Goal: Information Seeking & Learning: Learn about a topic

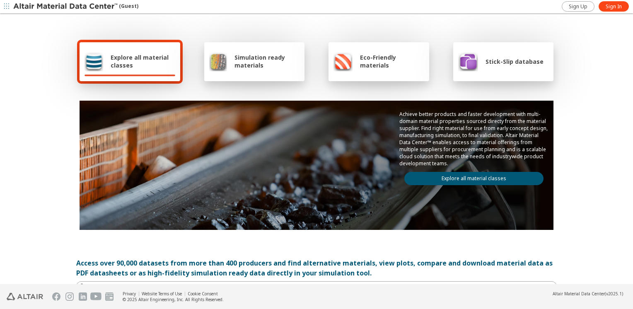
click at [124, 71] on div "Explore all material classes" at bounding box center [130, 61] width 91 height 20
click at [443, 176] on link "Explore all material classes" at bounding box center [473, 178] width 139 height 13
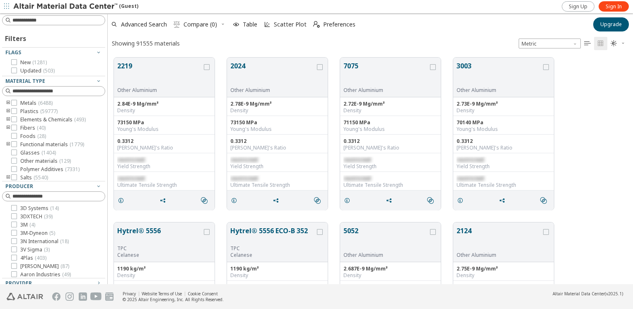
scroll to position [227, 519]
click at [64, 19] on input at bounding box center [58, 20] width 92 height 8
type input "****"
click at [8, 102] on icon "toogle group" at bounding box center [8, 103] width 6 height 7
click at [25, 110] on icon at bounding box center [27, 111] width 6 height 6
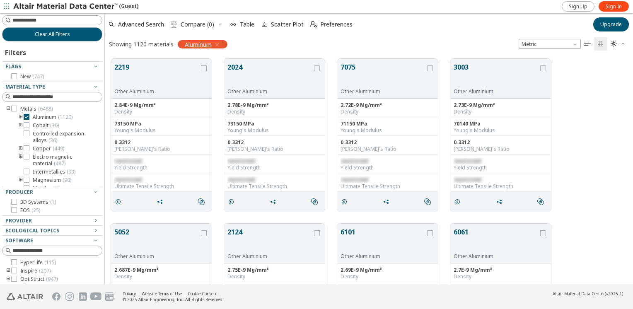
scroll to position [7, 7]
drag, startPoint x: 104, startPoint y: 168, endPoint x: 108, endPoint y: 190, distance: 22.4
click at [108, 190] on div "Clear All Filters Filters Flags New ( 747 ) Material Type Metals ( 6488 ) Alumi…" at bounding box center [316, 148] width 633 height 271
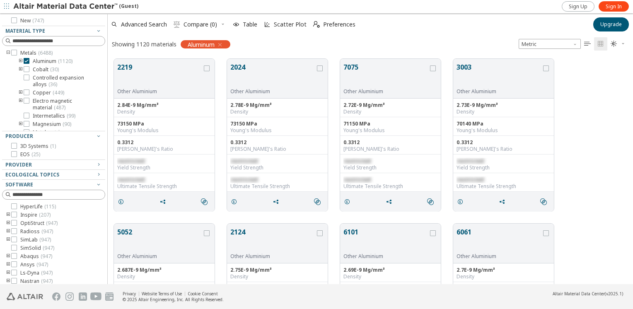
scroll to position [58, 0]
click at [27, 246] on span "SimSolid ( 947 )" at bounding box center [37, 246] width 34 height 7
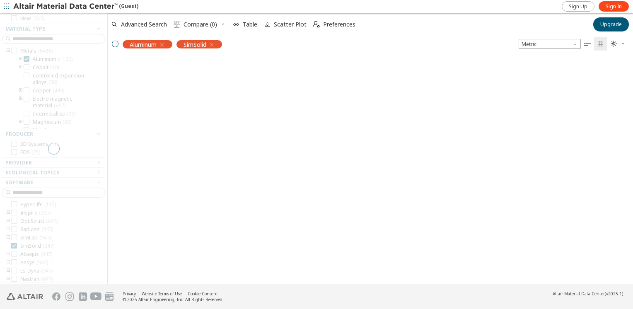
click at [46, 38] on div at bounding box center [53, 148] width 107 height 271
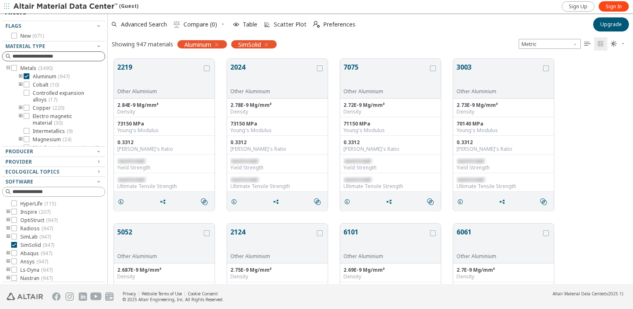
scroll to position [40, 0]
click at [54, 39] on div at bounding box center [51, 40] width 99 height 4
click at [104, 79] on div "Clear All Filters Filters Flags New ( 671 ) Material Type Metals ( 3490 ) Alumi…" at bounding box center [316, 148] width 633 height 271
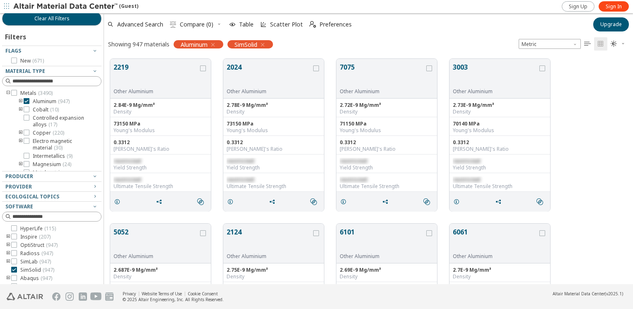
scroll to position [0, 0]
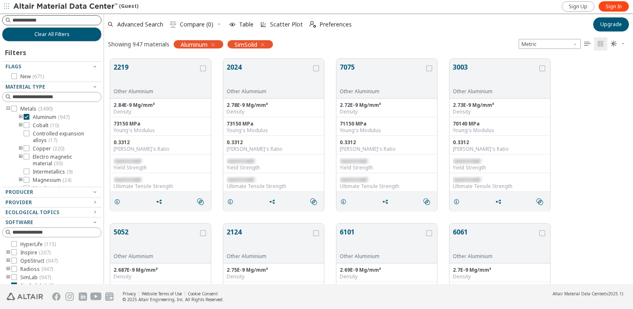
click at [39, 23] on input at bounding box center [56, 20] width 89 height 8
type input "****"
drag, startPoint x: 41, startPoint y: 34, endPoint x: 50, endPoint y: 21, distance: 15.2
click at [50, 21] on div "Clear All Filters Filters Flags New ( 671 ) Material Type Metals ( 3490 ) Alumi…" at bounding box center [52, 148] width 104 height 271
click at [50, 21] on input at bounding box center [56, 20] width 89 height 8
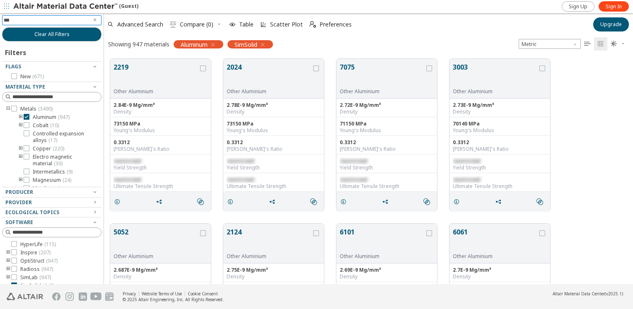
type input "****"
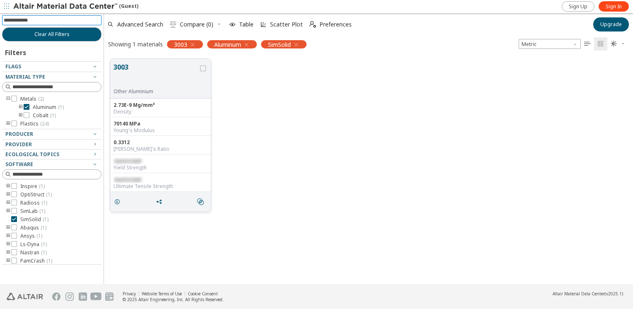
click at [133, 163] on span "restricted" at bounding box center [127, 160] width 27 height 7
click at [202, 69] on icon "grid" at bounding box center [203, 68] width 6 height 6
click at [119, 200] on icon "grid" at bounding box center [117, 202] width 7 height 7
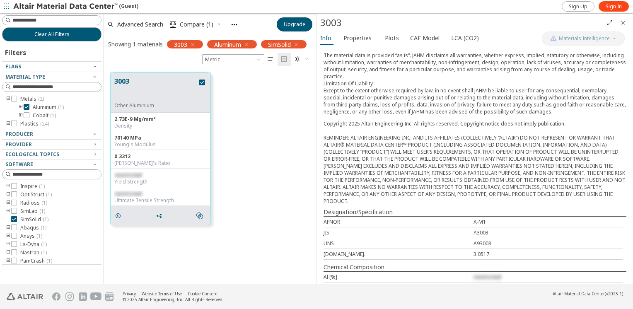
scroll to position [208, 0]
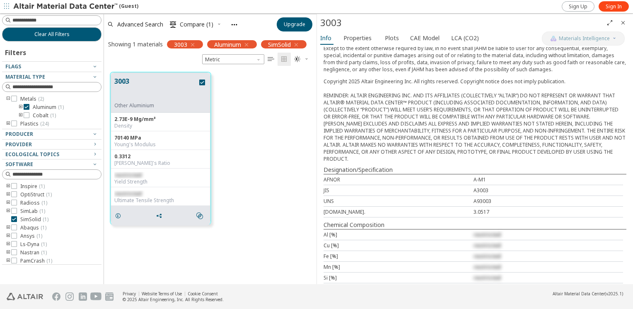
click at [474, 231] on span "restricted" at bounding box center [487, 234] width 27 height 7
drag, startPoint x: 473, startPoint y: 221, endPoint x: 491, endPoint y: 225, distance: 18.0
click at [491, 230] on div "Al [%] restricted" at bounding box center [474, 235] width 300 height 11
click at [487, 231] on span "restricted" at bounding box center [487, 234] width 27 height 7
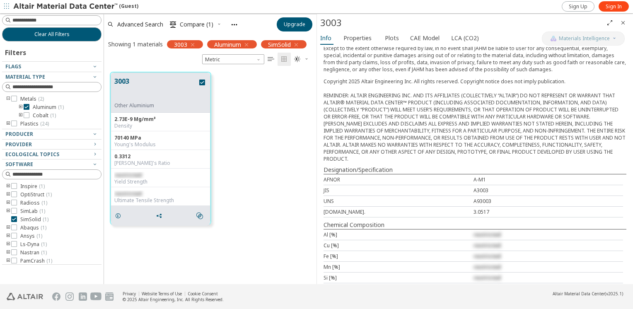
drag, startPoint x: 487, startPoint y: 220, endPoint x: 482, endPoint y: 220, distance: 5.4
click at [482, 231] on span "restricted" at bounding box center [487, 234] width 27 height 7
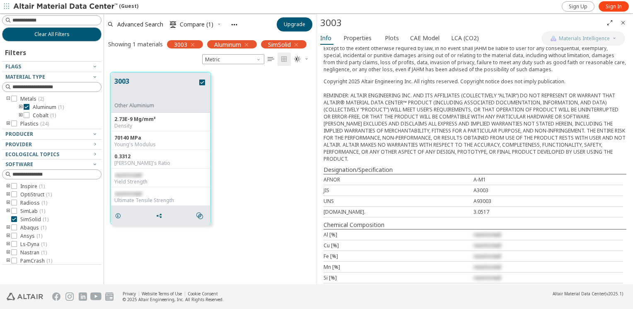
drag, startPoint x: 482, startPoint y: 220, endPoint x: 448, endPoint y: 194, distance: 42.5
click at [453, 208] on div "[DOMAIN_NAME]." at bounding box center [399, 211] width 150 height 7
click at [350, 39] on span "Properties" at bounding box center [358, 37] width 28 height 13
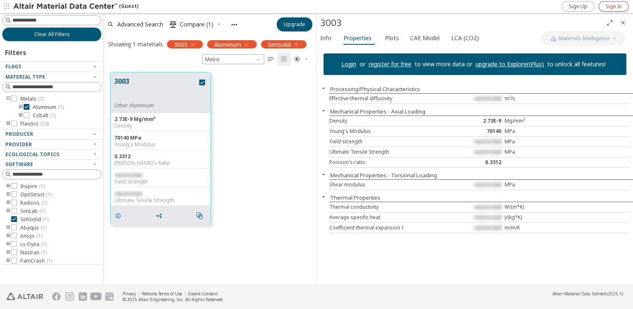
click at [607, 6] on span "Sign In" at bounding box center [614, 6] width 16 height 7
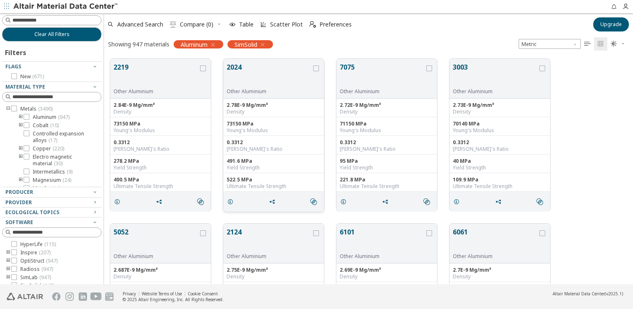
scroll to position [7, 7]
click at [31, 19] on input at bounding box center [56, 20] width 89 height 8
type input "****"
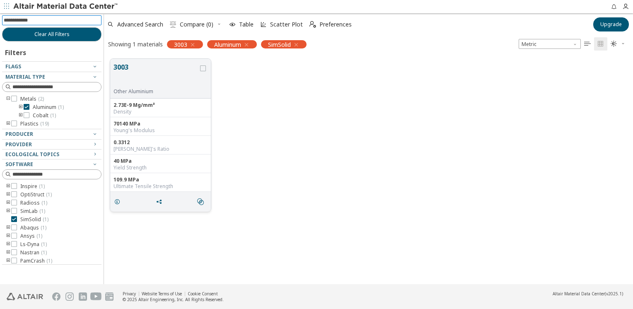
click at [154, 76] on button "3003" at bounding box center [156, 75] width 85 height 26
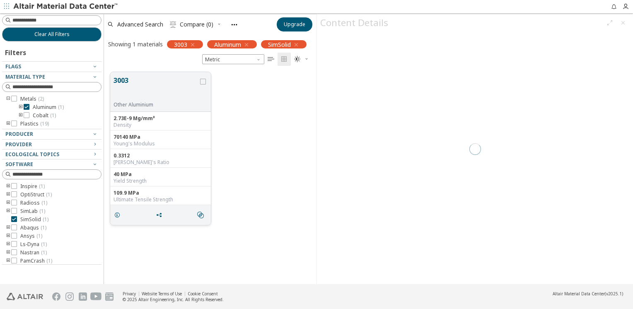
scroll to position [213, 206]
click at [201, 81] on icon "grid" at bounding box center [203, 82] width 6 height 6
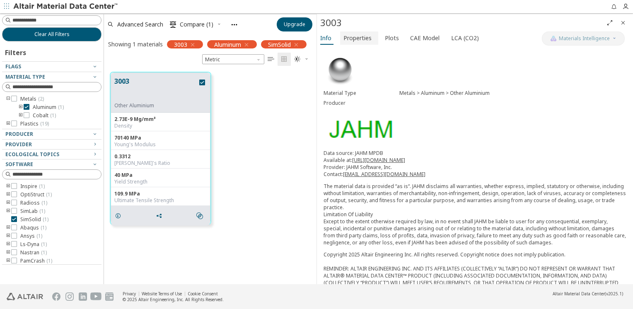
click at [366, 32] on span "Properties" at bounding box center [358, 37] width 28 height 13
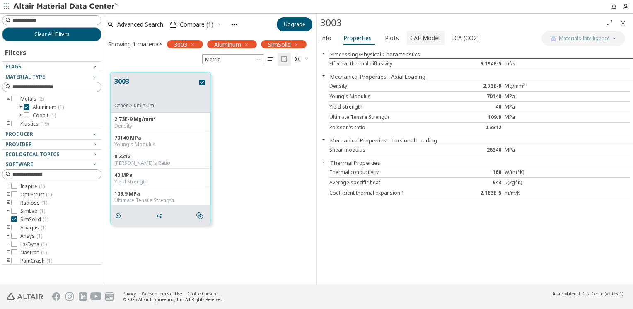
click at [439, 36] on button "CAE Model" at bounding box center [426, 37] width 38 height 13
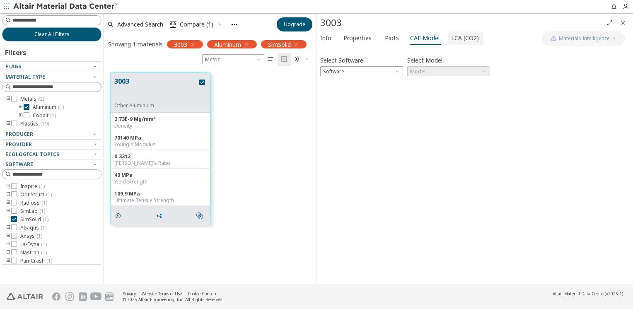
click at [451, 34] on span "LCA (CO2)" at bounding box center [465, 37] width 28 height 13
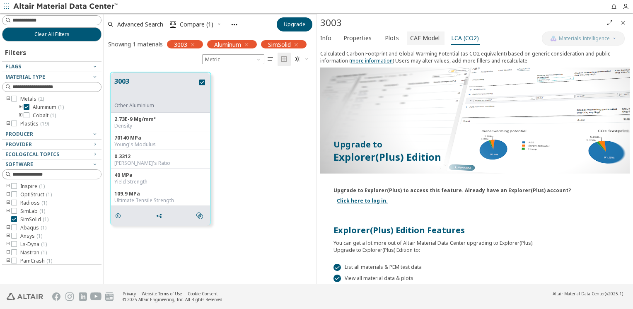
click at [435, 36] on span "CAE Model" at bounding box center [424, 37] width 29 height 13
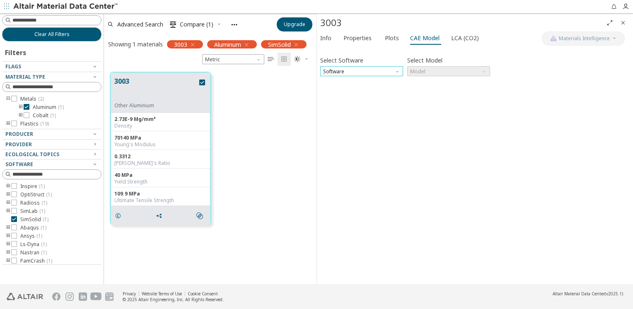
click at [359, 68] on span "Software" at bounding box center [361, 71] width 83 height 10
click at [361, 36] on span "Properties" at bounding box center [358, 37] width 28 height 13
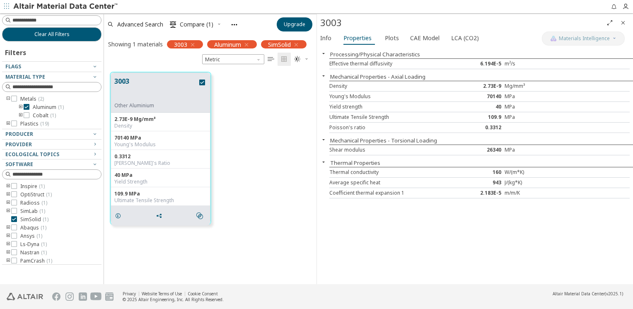
click at [193, 45] on icon "button" at bounding box center [192, 44] width 7 height 7
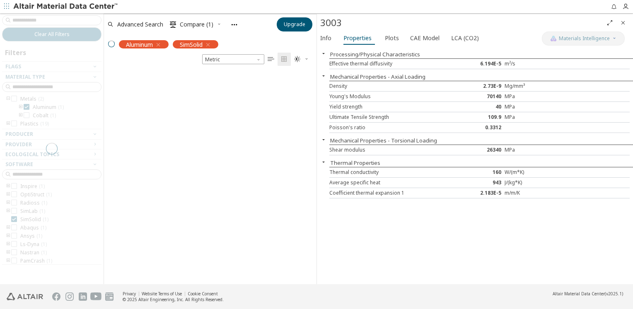
click at [70, 19] on div at bounding box center [52, 148] width 104 height 271
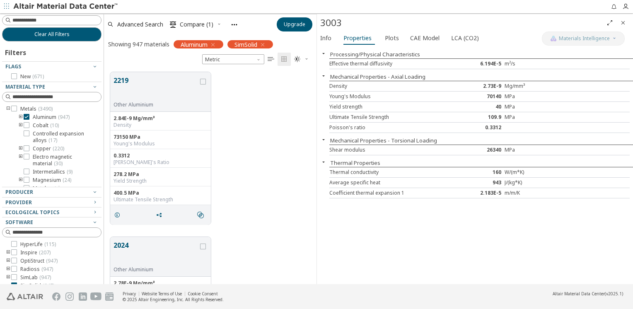
click at [625, 24] on icon "Close" at bounding box center [623, 22] width 7 height 7
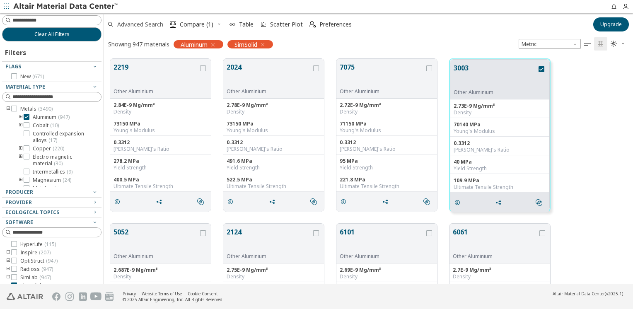
scroll to position [226, 523]
click at [72, 20] on input at bounding box center [56, 20] width 89 height 8
type input "****"
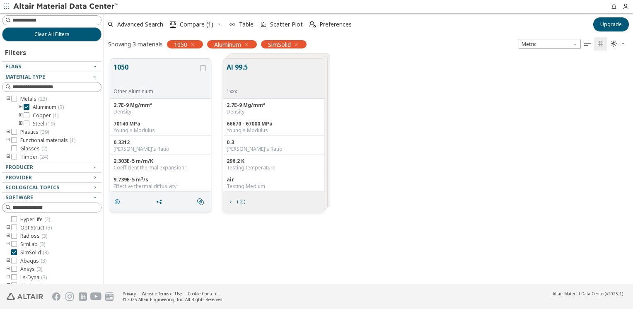
click at [120, 201] on icon "grid" at bounding box center [117, 202] width 7 height 7
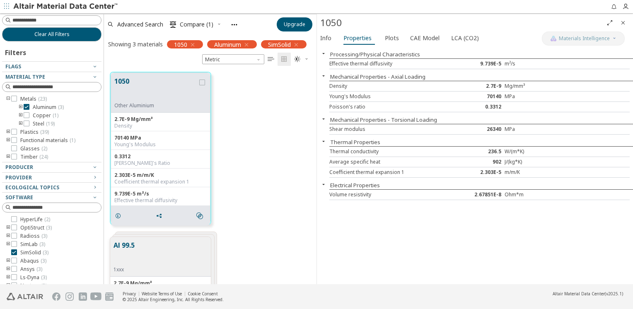
click at [625, 24] on icon "Close" at bounding box center [623, 22] width 7 height 7
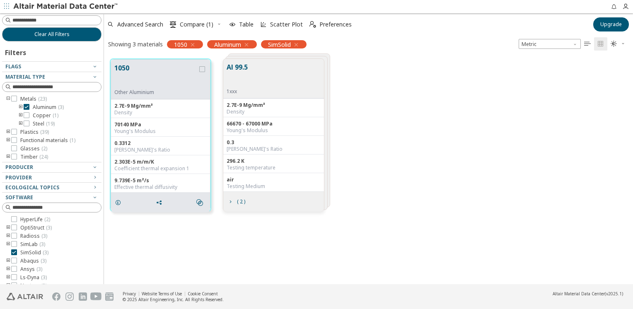
scroll to position [226, 523]
